Goal: Find specific page/section: Find specific page/section

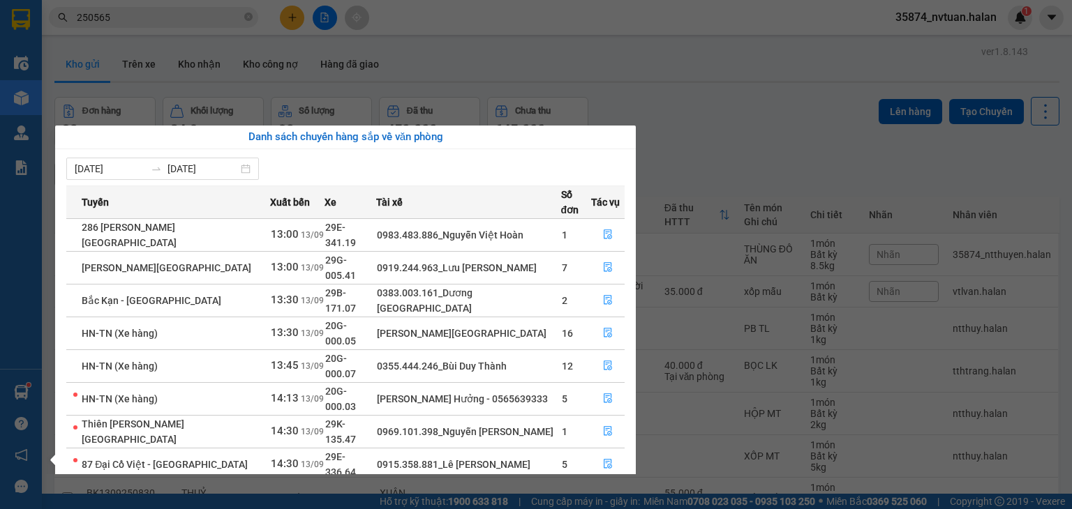
scroll to position [22, 0]
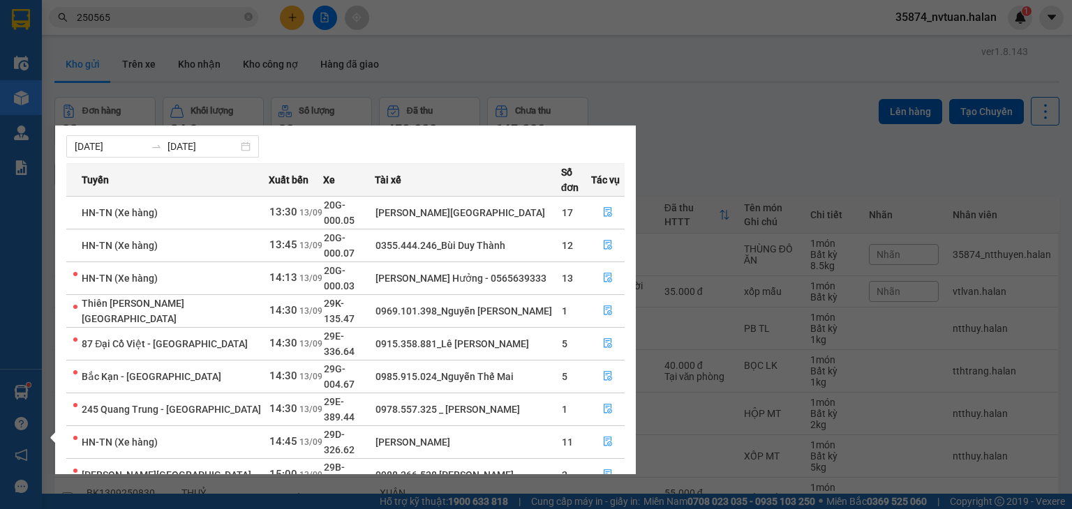
click at [752, 160] on section "Kết quả tìm kiếm ( 248 ) Bộ lọc Mã ĐH Trạng thái Món hàng Thu hộ Tổng cước Chưa…" at bounding box center [536, 254] width 1072 height 509
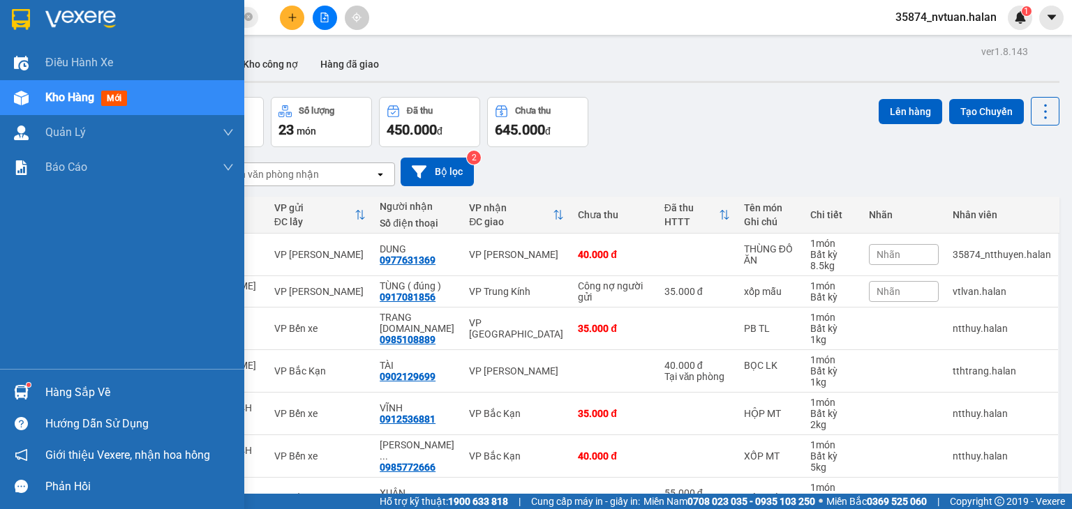
click at [45, 393] on div "Hàng sắp về" at bounding box center [139, 392] width 188 height 21
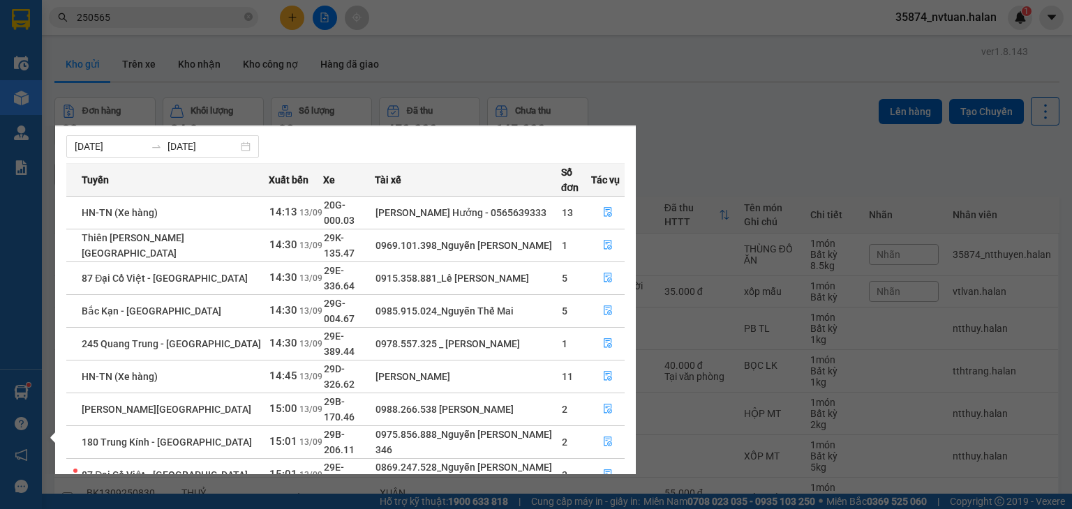
click at [770, 119] on section "Kết quả tìm kiếm ( 248 ) Bộ lọc Mã ĐH Trạng thái Món hàng Thu hộ Tổng cước Chưa…" at bounding box center [536, 254] width 1072 height 509
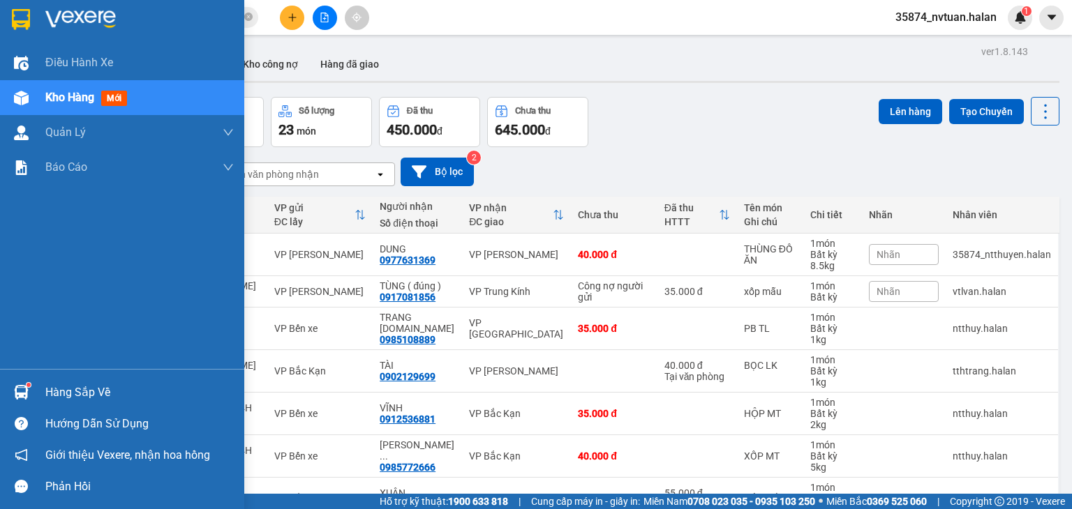
click at [57, 386] on div "Hàng sắp về" at bounding box center [139, 392] width 188 height 21
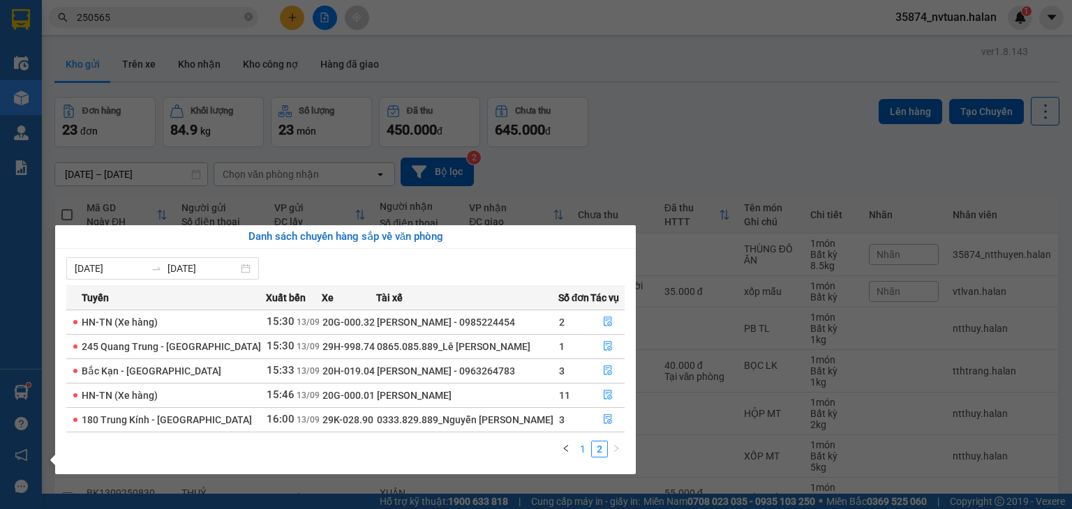
scroll to position [0, 0]
click at [583, 448] on link "1" at bounding box center [582, 449] width 15 height 15
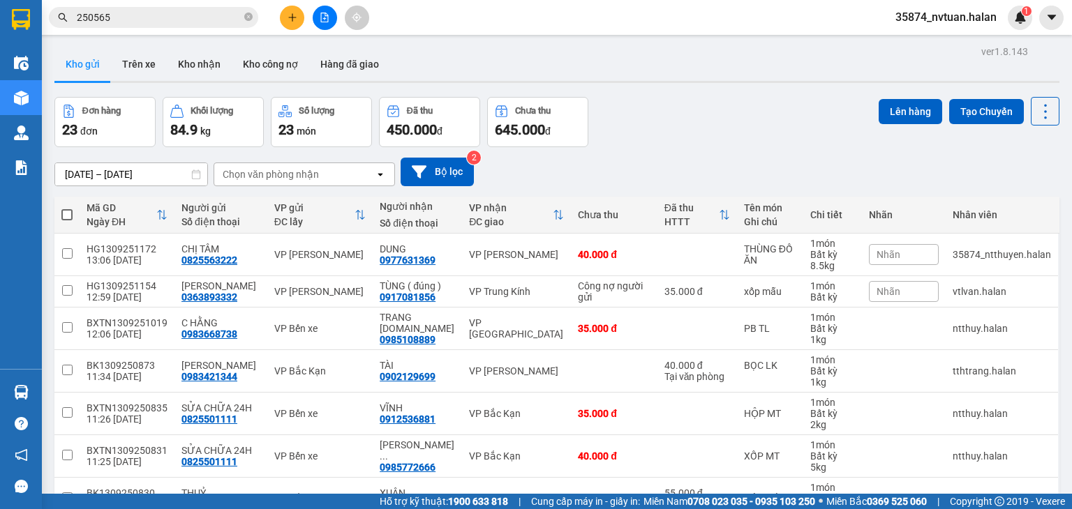
drag, startPoint x: 692, startPoint y: 126, endPoint x: 471, endPoint y: 58, distance: 231.5
click at [692, 126] on section "Kết quả tìm kiếm ( 248 ) Bộ lọc Mã ĐH Trạng thái Món hàng Thu hộ Tổng cước Chưa…" at bounding box center [536, 254] width 1072 height 509
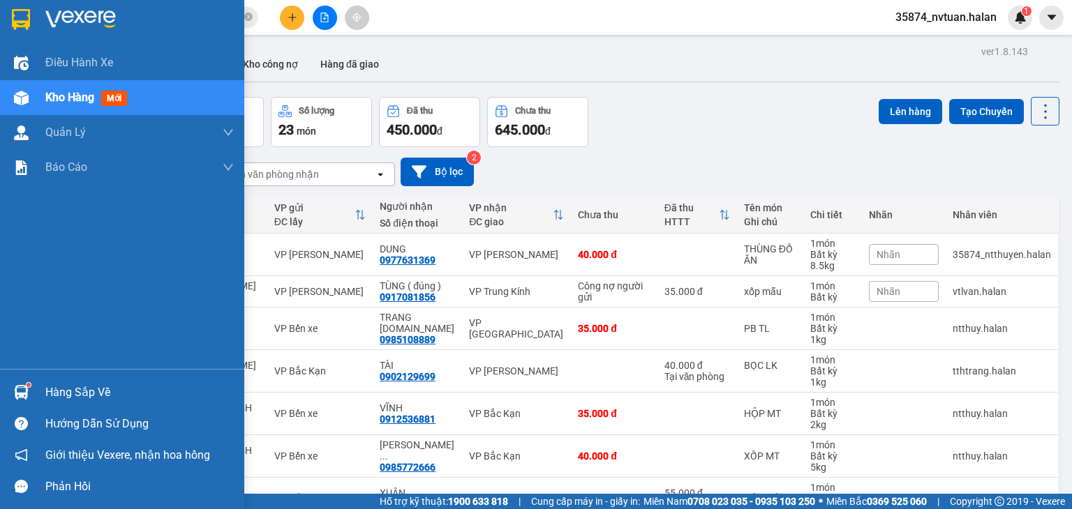
click at [75, 384] on div "Hàng sắp về" at bounding box center [139, 392] width 188 height 21
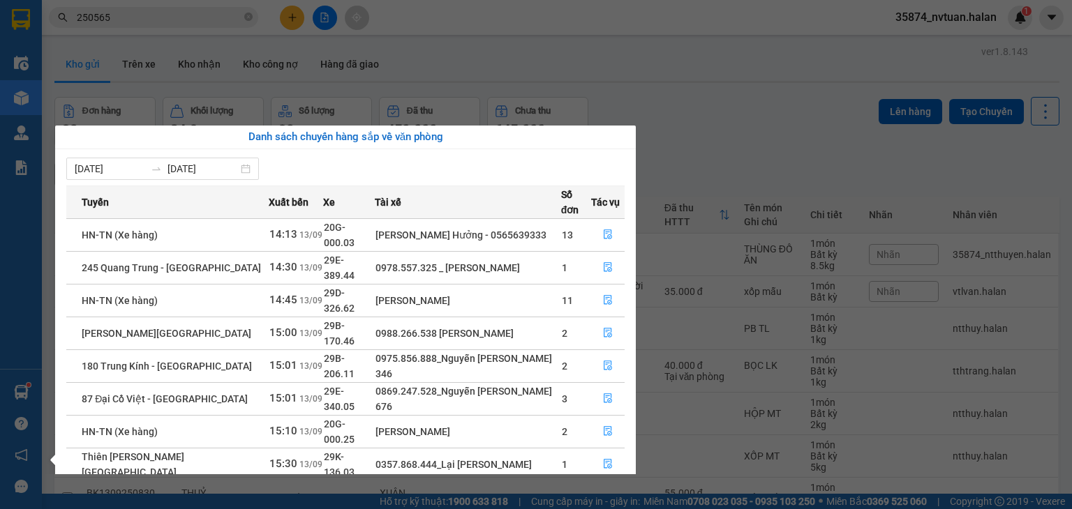
click at [715, 156] on section "Kết quả tìm kiếm ( 248 ) Bộ lọc Mã ĐH Trạng thái Món hàng Thu hộ Tổng cước Chưa…" at bounding box center [536, 254] width 1072 height 509
